Goal: Task Accomplishment & Management: Manage account settings

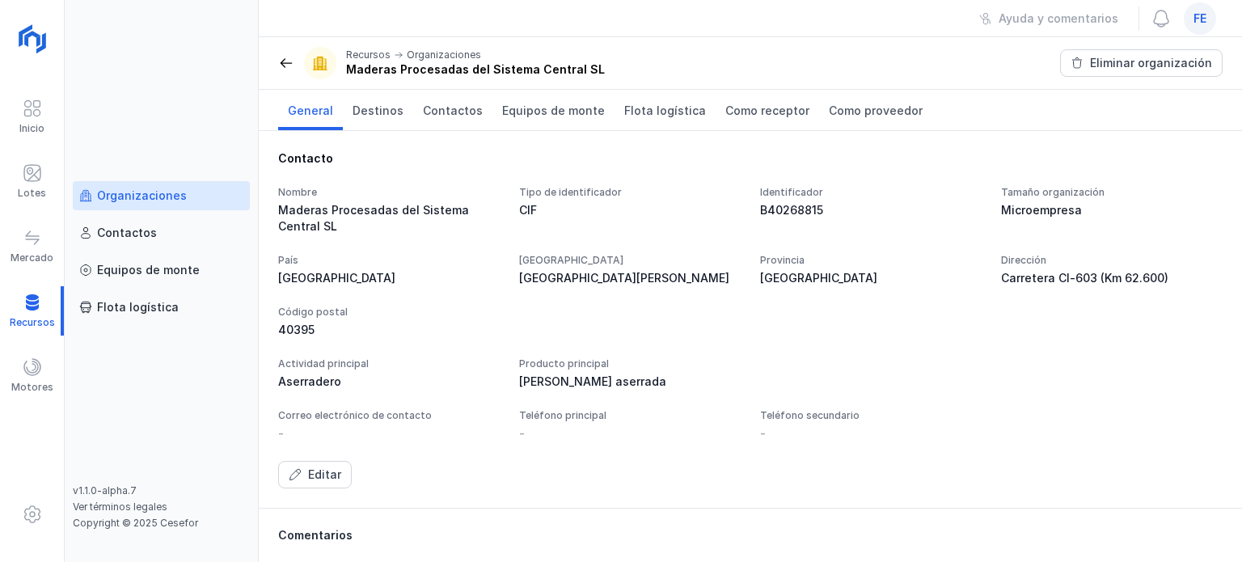
click at [1212, 16] on div "fe" at bounding box center [1200, 18] width 32 height 32
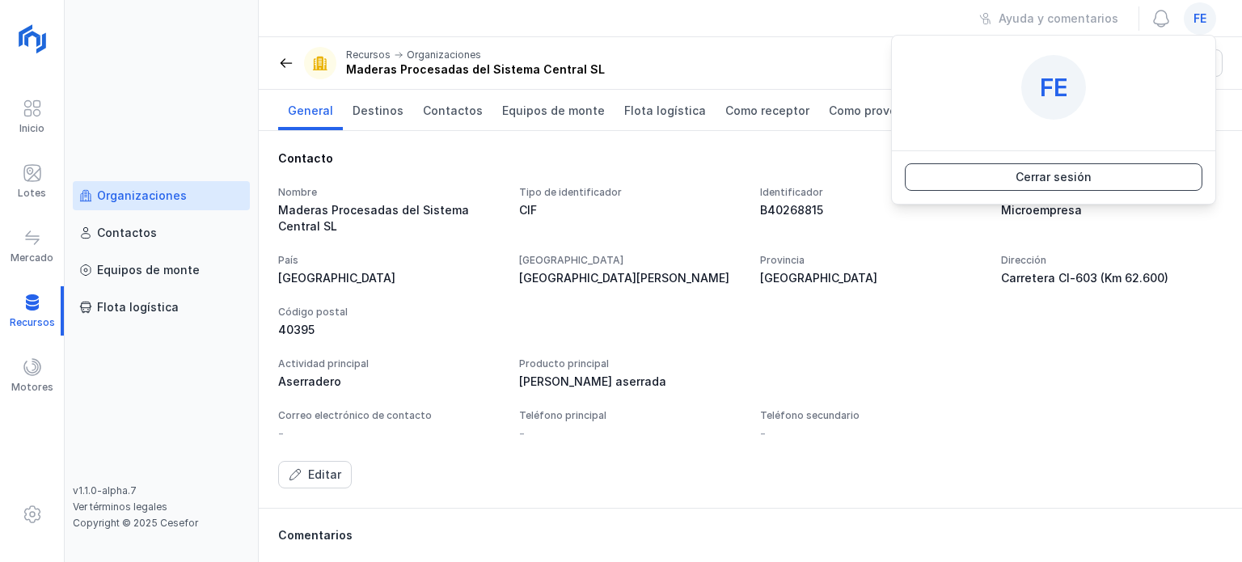
click at [1107, 183] on button "Cerrar sesión" at bounding box center [1054, 176] width 298 height 27
click at [1098, 180] on button "Cerrar sesión" at bounding box center [1054, 176] width 298 height 27
click at [1060, 180] on div "Cerrar sesión" at bounding box center [1054, 177] width 76 height 16
click at [1194, 22] on span "fe" at bounding box center [1200, 19] width 13 height 16
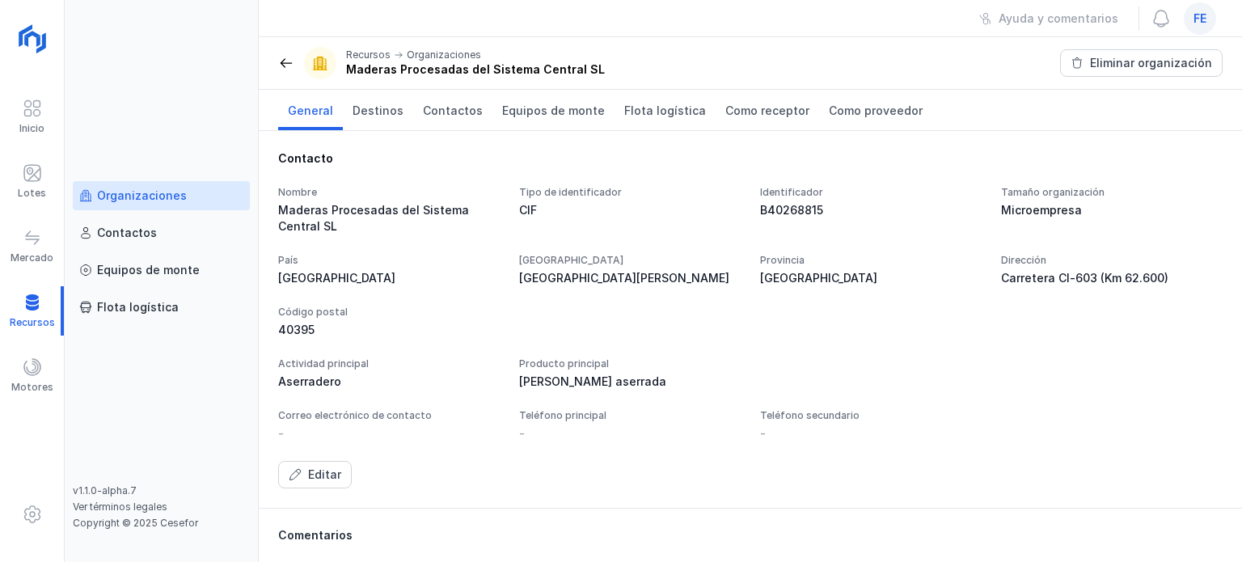
click at [1194, 22] on span "fe" at bounding box center [1200, 19] width 13 height 16
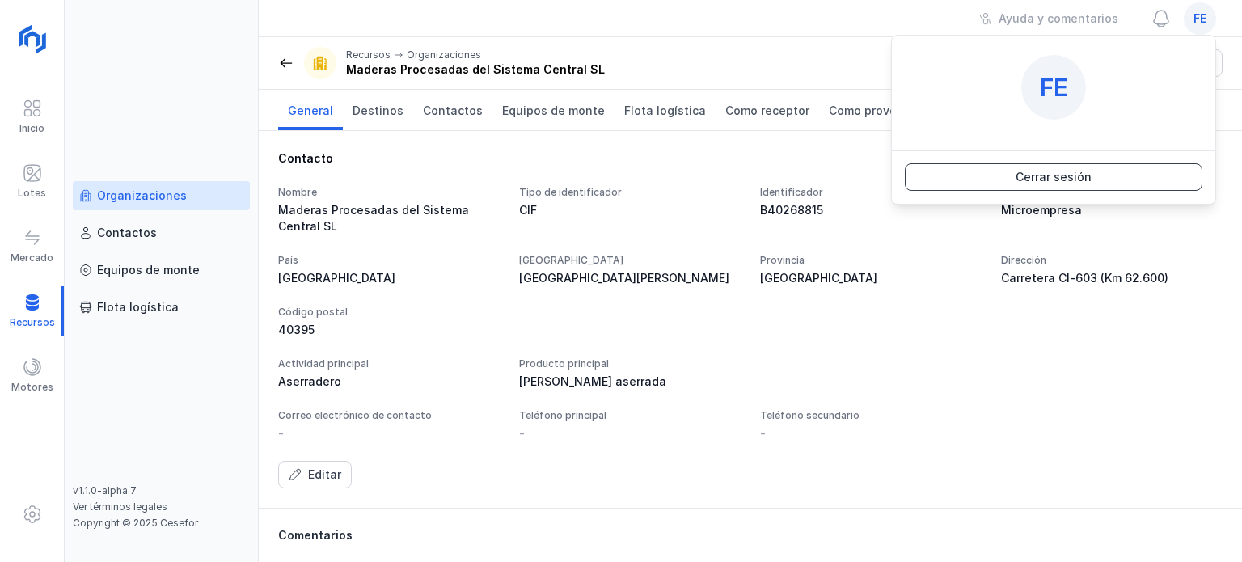
click at [1143, 185] on button "Cerrar sesión" at bounding box center [1054, 176] width 298 height 27
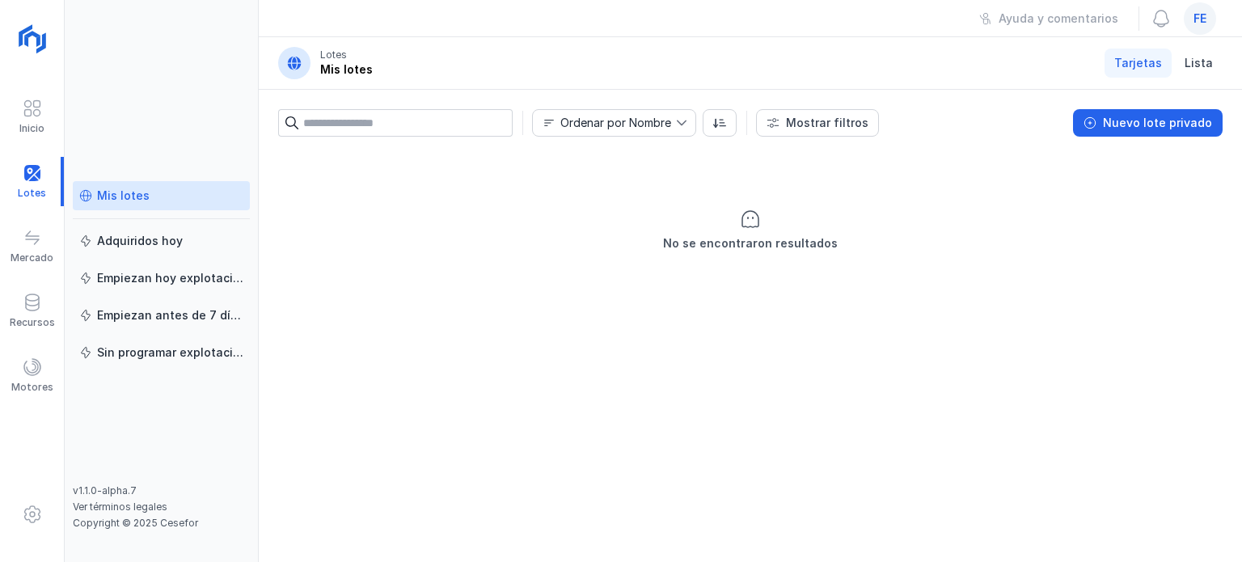
click at [1195, 22] on span "fe" at bounding box center [1200, 19] width 13 height 16
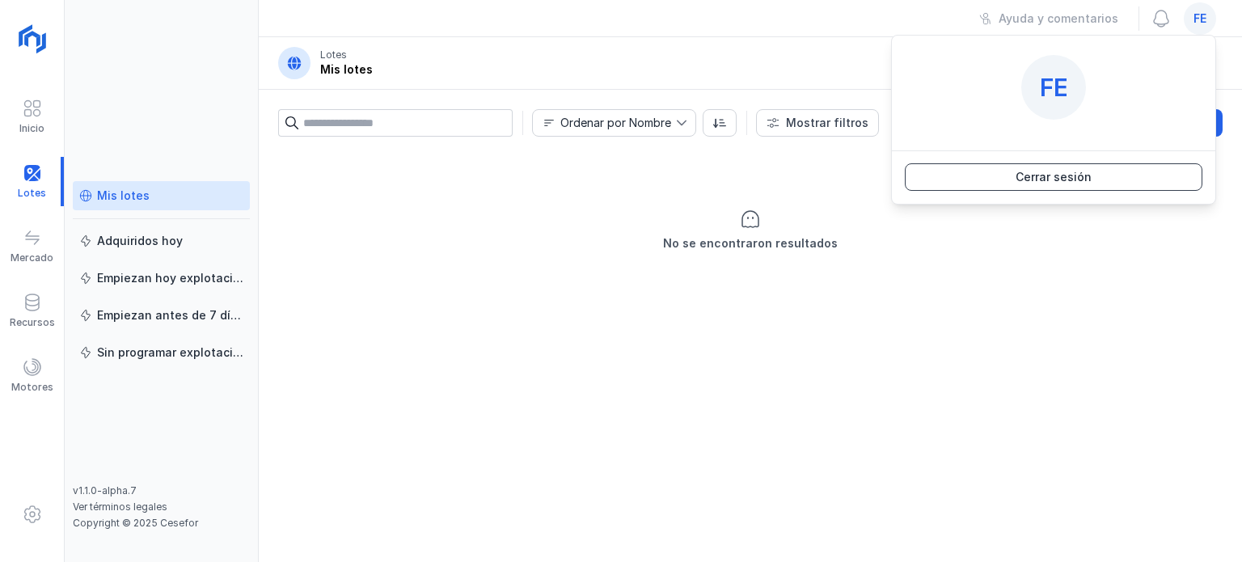
click at [1070, 180] on div "Cerrar sesión" at bounding box center [1054, 177] width 76 height 16
click at [1068, 174] on div "Cerrar sesión" at bounding box center [1054, 177] width 76 height 16
click at [1096, 179] on button "Cerrar sesión" at bounding box center [1054, 176] width 298 height 27
click at [1096, 177] on button "Cerrar sesión" at bounding box center [1054, 176] width 298 height 27
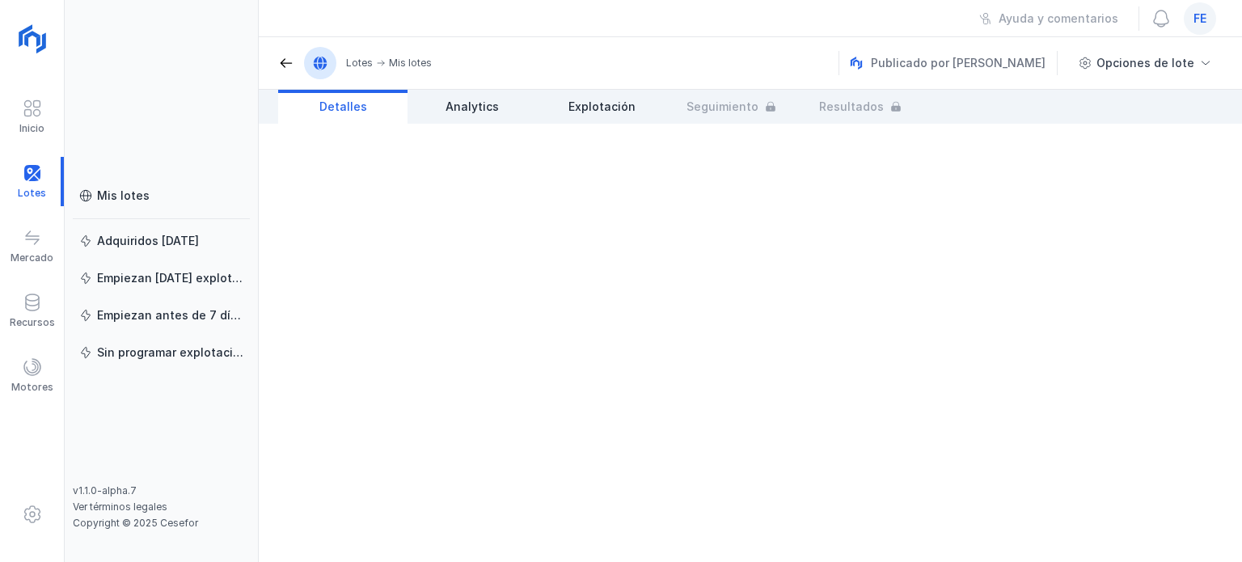
click at [1207, 19] on div "fe" at bounding box center [1200, 18] width 32 height 32
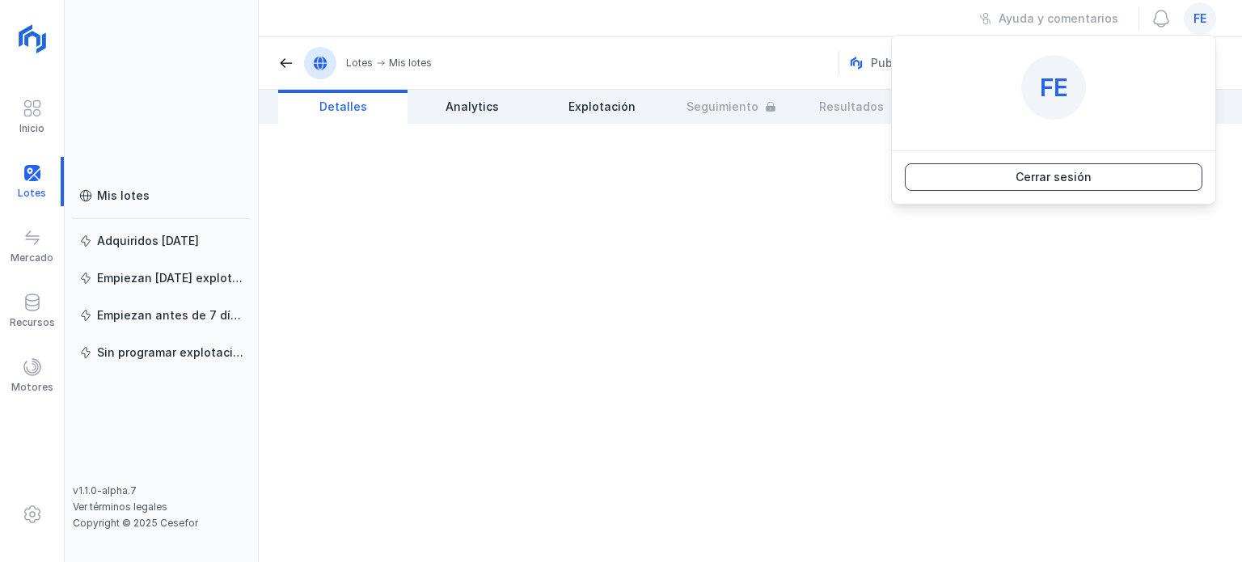
click at [1044, 177] on div "Cerrar sesión" at bounding box center [1054, 177] width 76 height 16
